Goal: Task Accomplishment & Management: Use online tool/utility

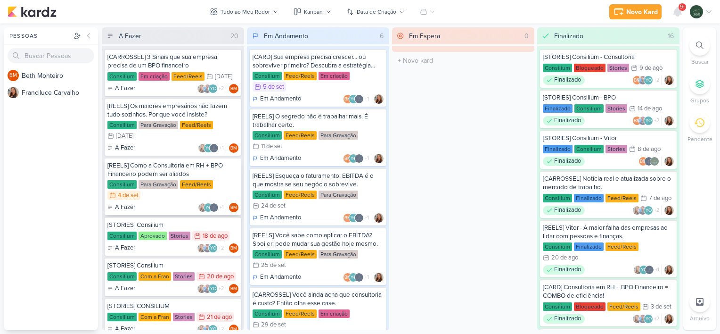
click at [228, 175] on div "[REELS] Como a Consultoria em RH + BPO Financeiro podem ser aliados" at bounding box center [172, 169] width 131 height 17
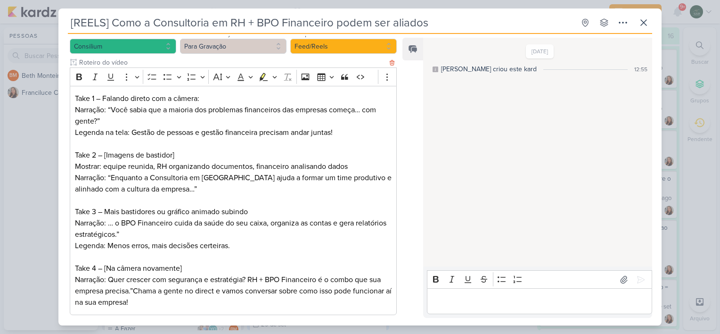
scroll to position [144, 0]
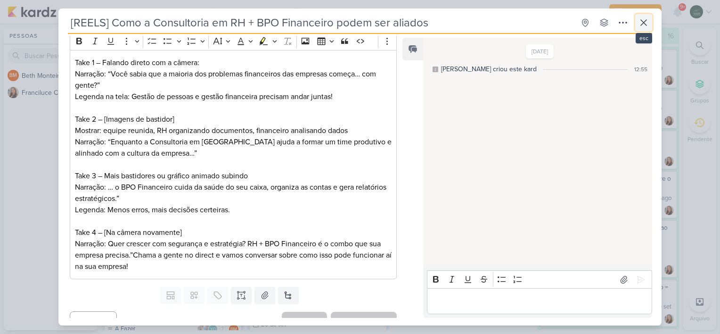
click at [643, 24] on icon at bounding box center [644, 23] width 6 height 6
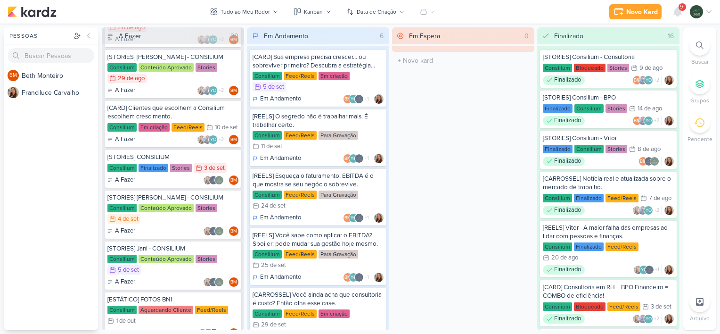
scroll to position [386, 0]
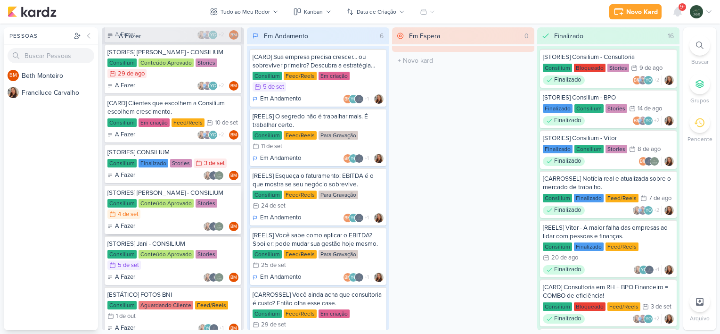
click at [226, 203] on div "Consilium Conteúdo Aprovado Stories 4/9 [DATE]" at bounding box center [172, 209] width 131 height 21
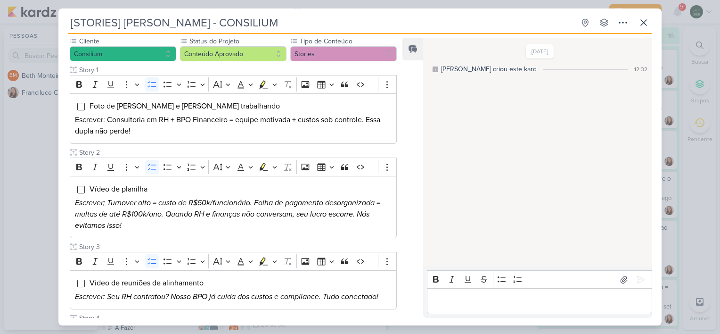
scroll to position [86, 0]
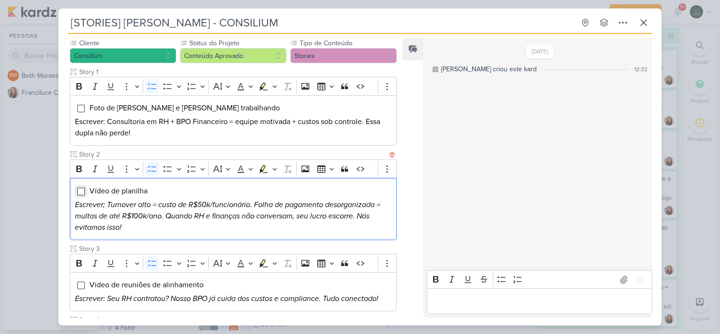
click at [79, 189] on input "Editor editing area: main" at bounding box center [81, 192] width 8 height 8
click at [79, 105] on input "Editor editing area: main" at bounding box center [81, 109] width 8 height 8
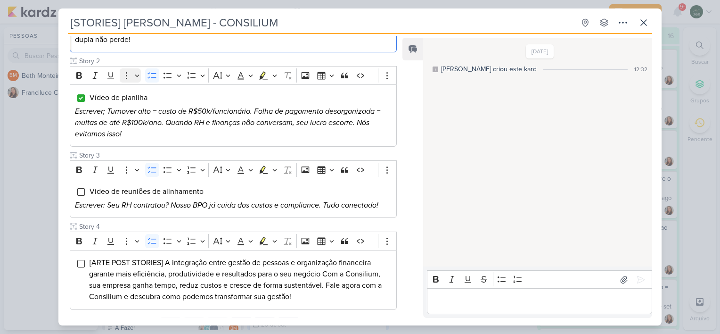
scroll to position [222, 0]
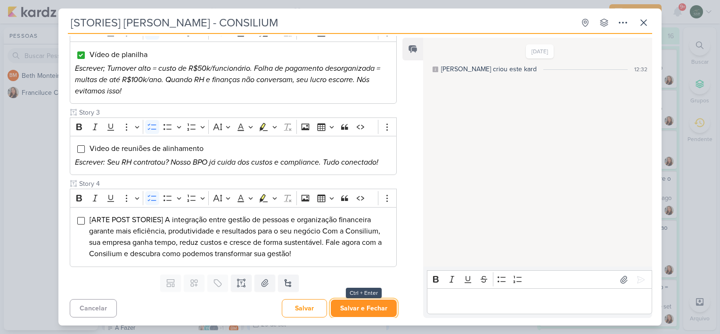
click at [358, 302] on button "Salvar e Fechar" at bounding box center [364, 307] width 66 height 17
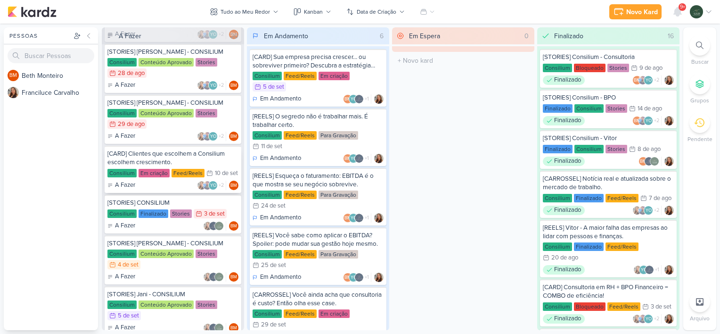
scroll to position [336, 0]
click at [228, 249] on div "Consilium Conteúdo Aprovado Stories 4/9 [DATE]" at bounding box center [172, 259] width 131 height 21
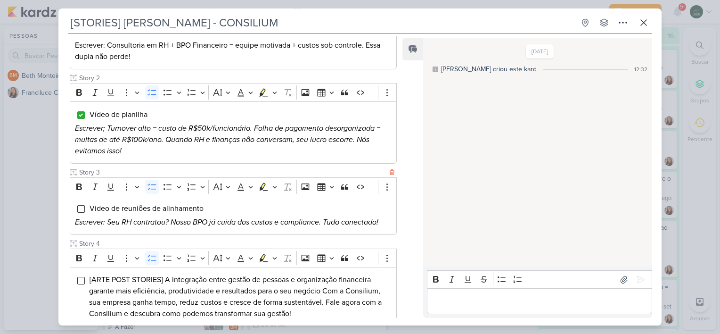
scroll to position [161, 0]
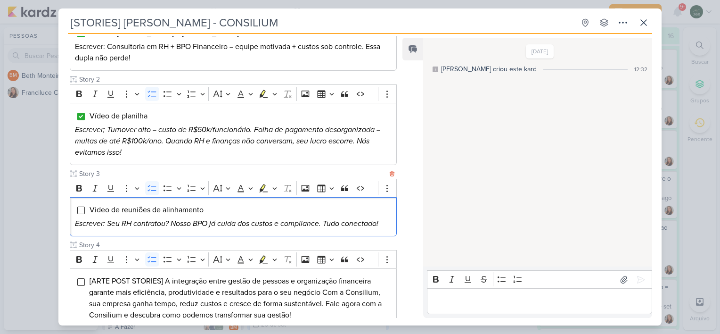
click at [75, 211] on div "Video de reuniões de alinhamento Escrever: Seu RH contratou? Nosso BPO já cuida…" at bounding box center [233, 217] width 327 height 40
click at [81, 210] on input "Editor editing area: main" at bounding box center [81, 210] width 8 height 8
